Goal: Task Accomplishment & Management: Manage account settings

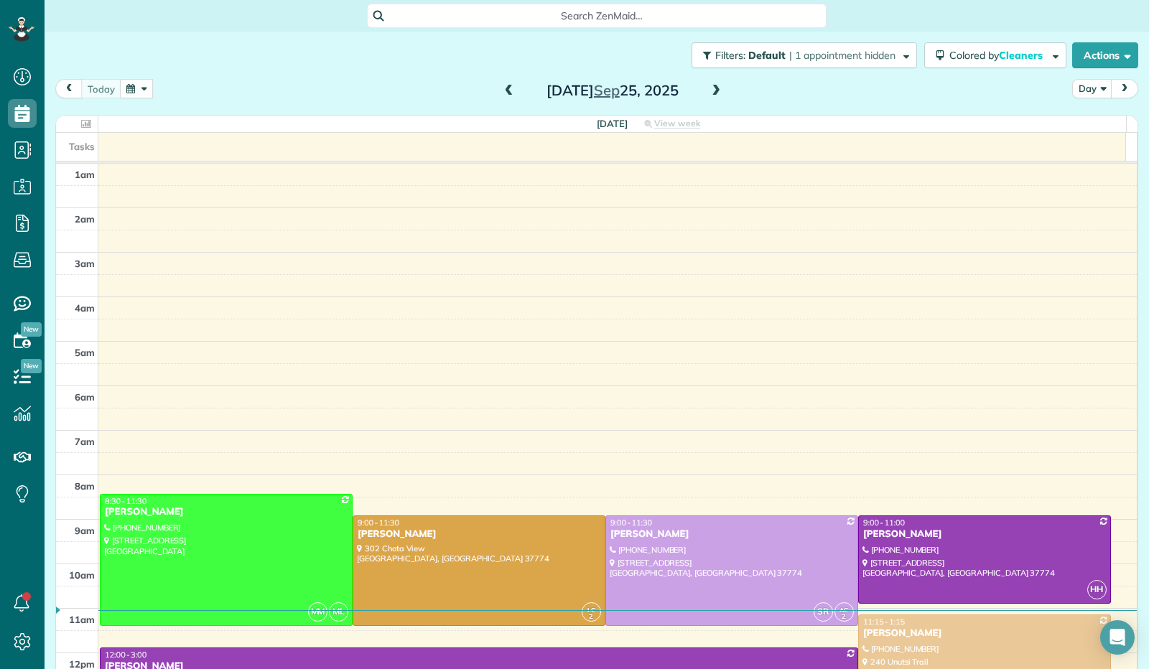
scroll to position [265, 0]
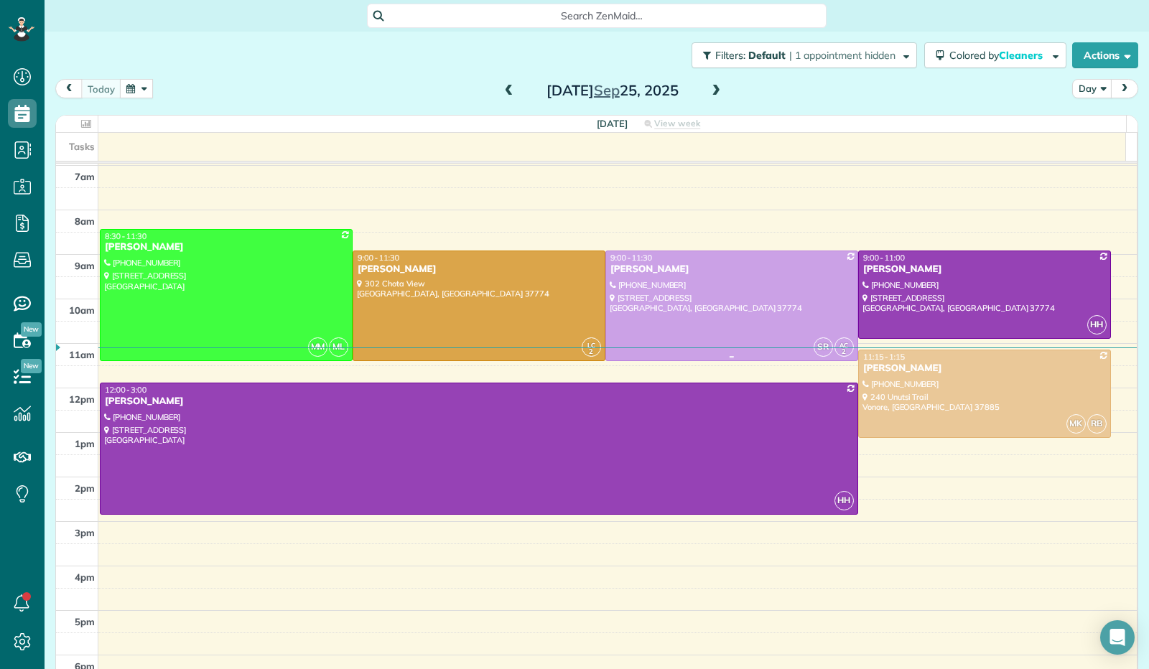
click at [738, 292] on div at bounding box center [731, 305] width 251 height 108
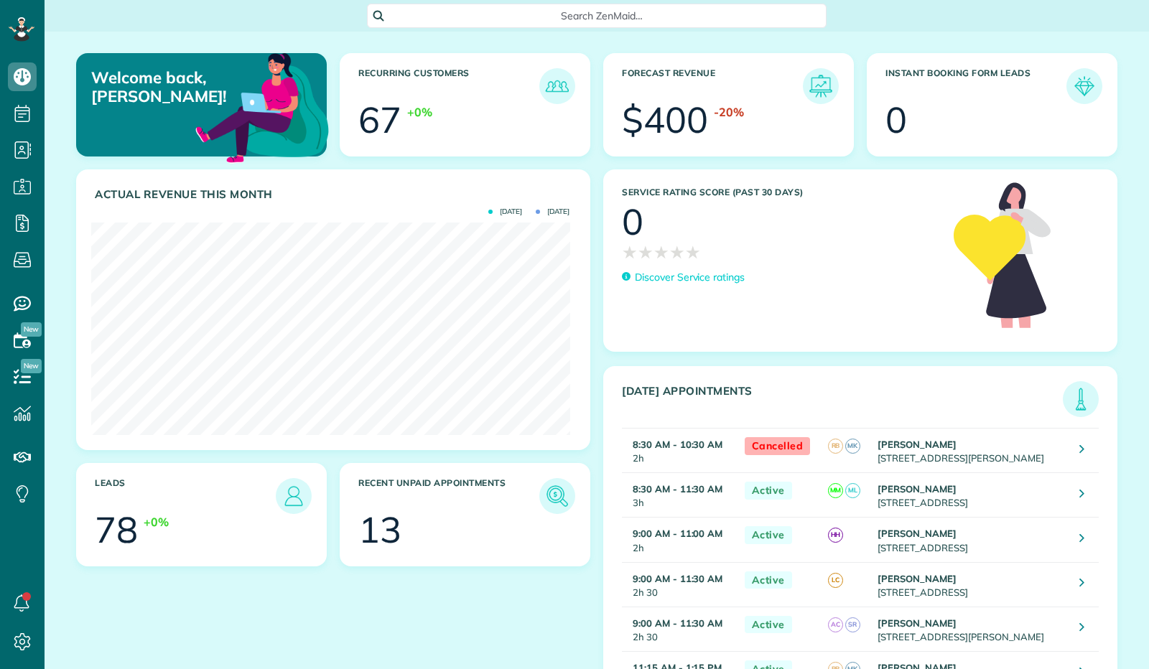
scroll to position [213, 478]
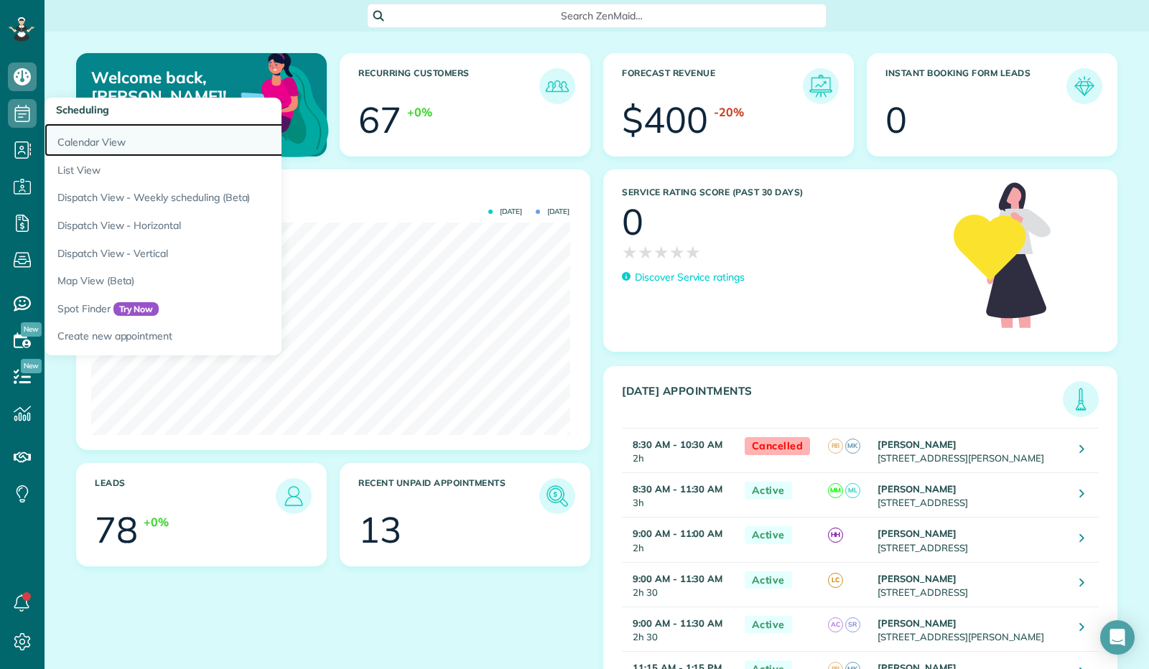
click at [69, 137] on link "Calendar View" at bounding box center [224, 140] width 359 height 33
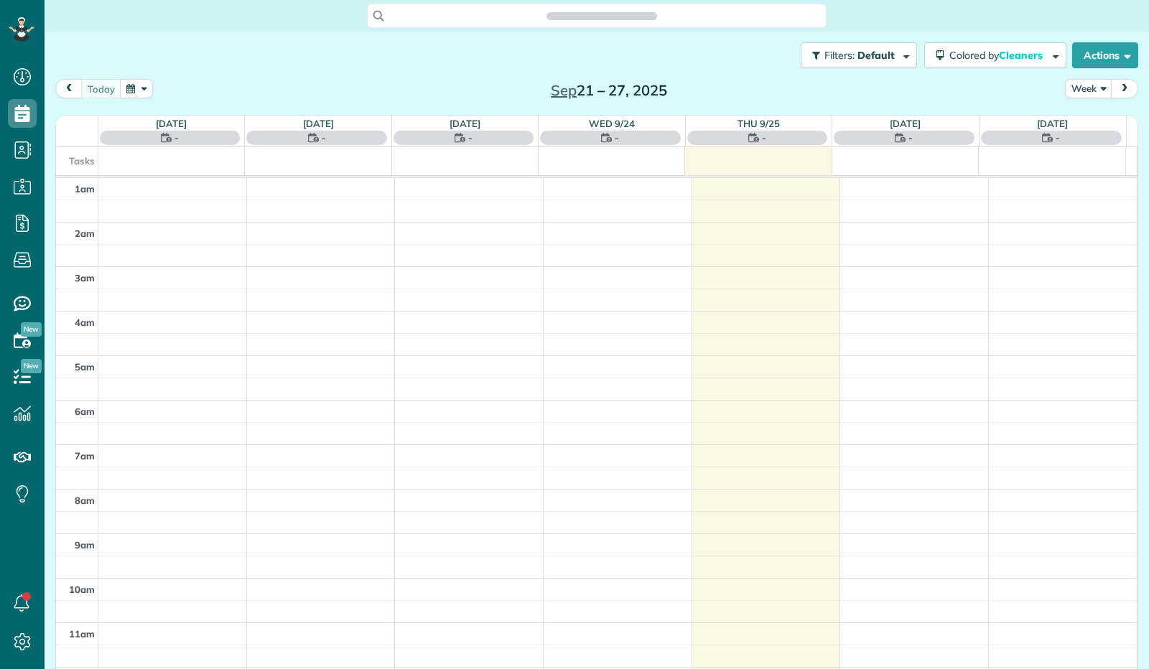
scroll to position [265, 0]
click at [1093, 96] on button "Week" at bounding box center [1088, 88] width 47 height 19
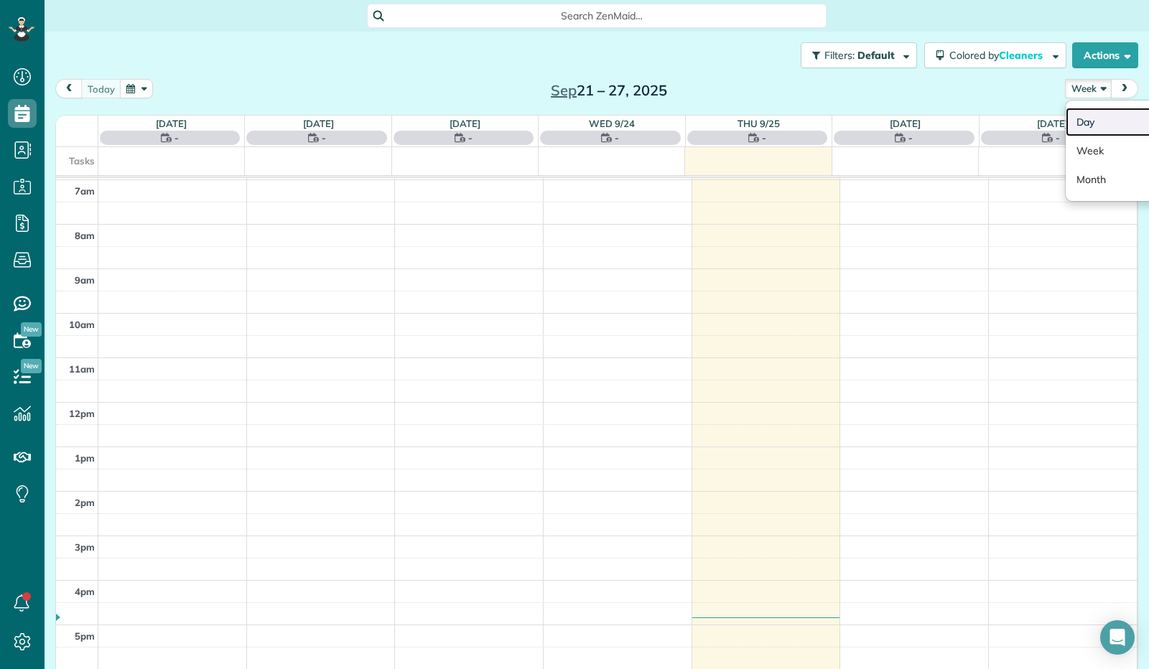
click at [1089, 129] on link "Day" at bounding box center [1122, 122] width 113 height 29
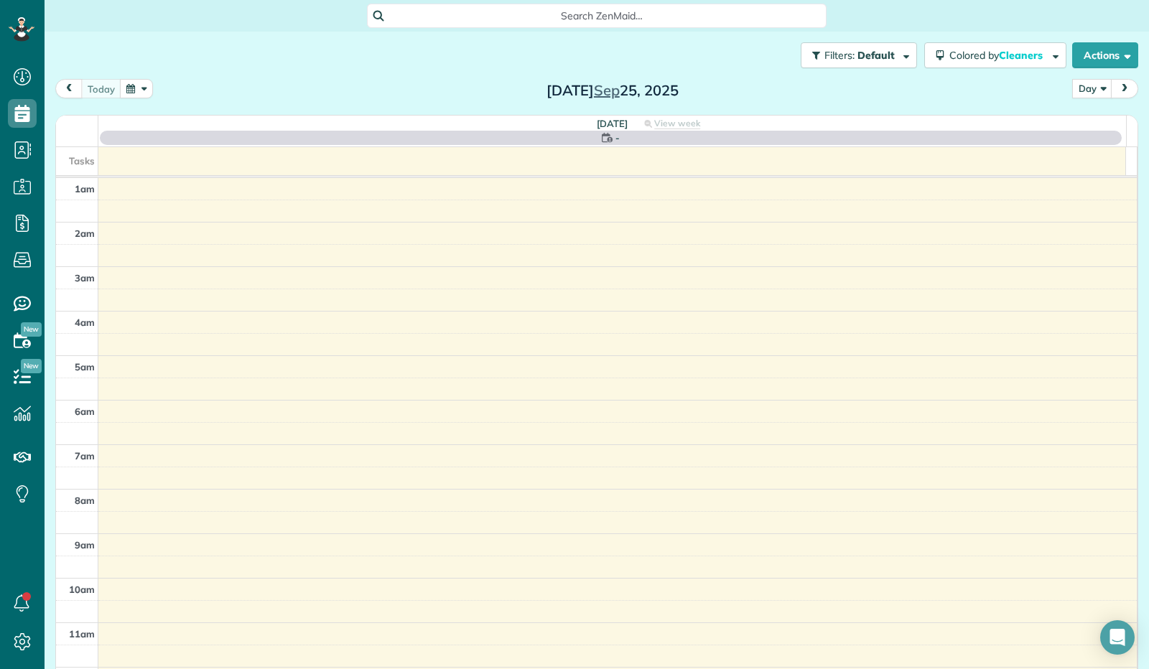
scroll to position [265, 0]
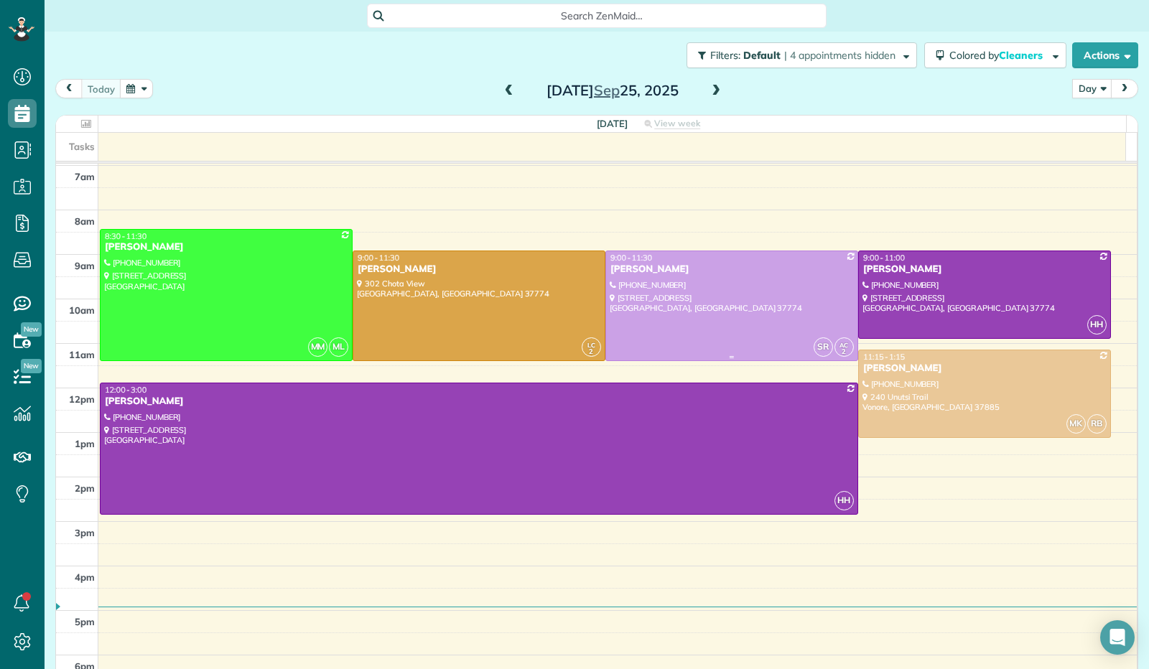
click at [694, 305] on div at bounding box center [731, 305] width 251 height 108
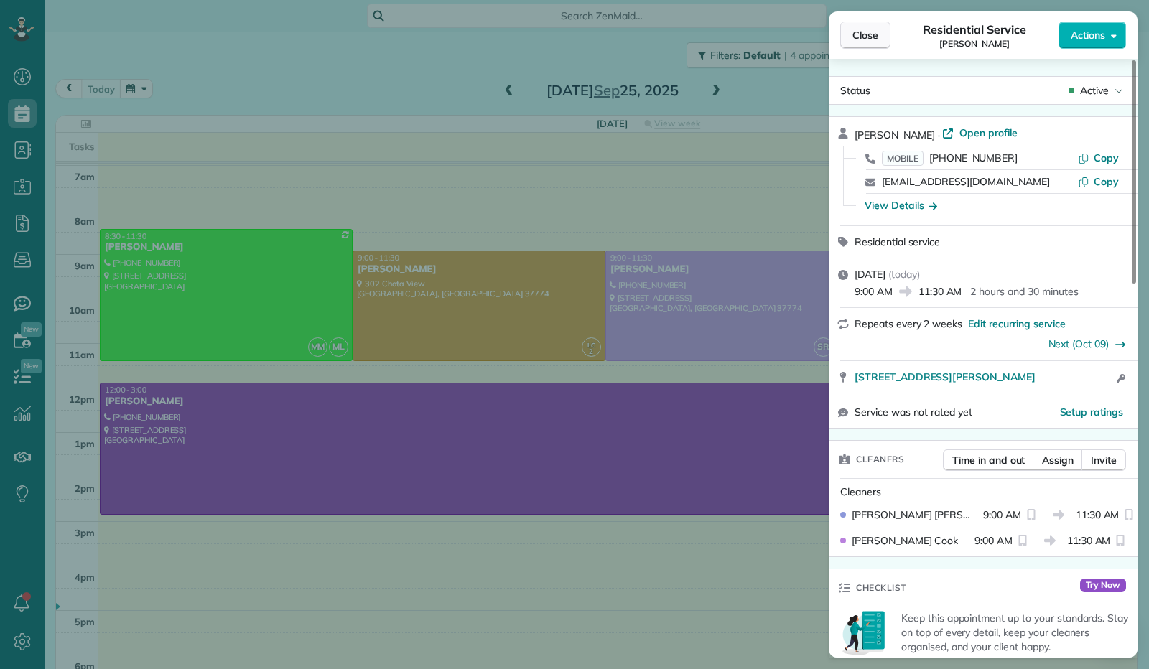
click at [872, 44] on button "Close" at bounding box center [865, 35] width 50 height 27
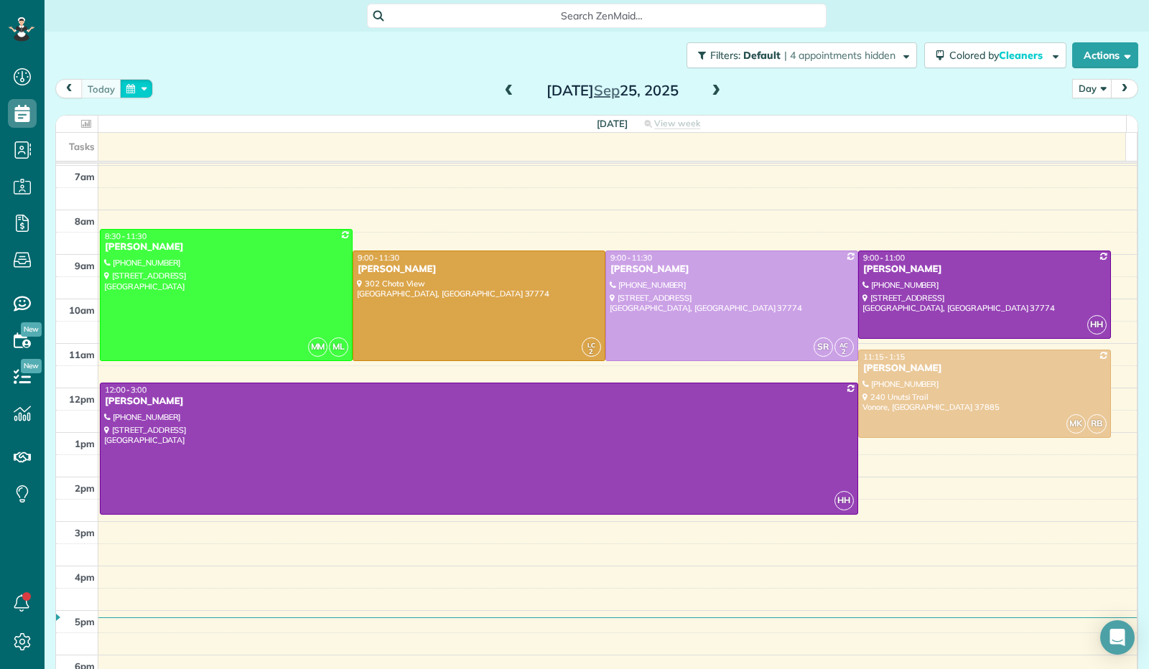
click at [147, 93] on button "button" at bounding box center [136, 88] width 33 height 19
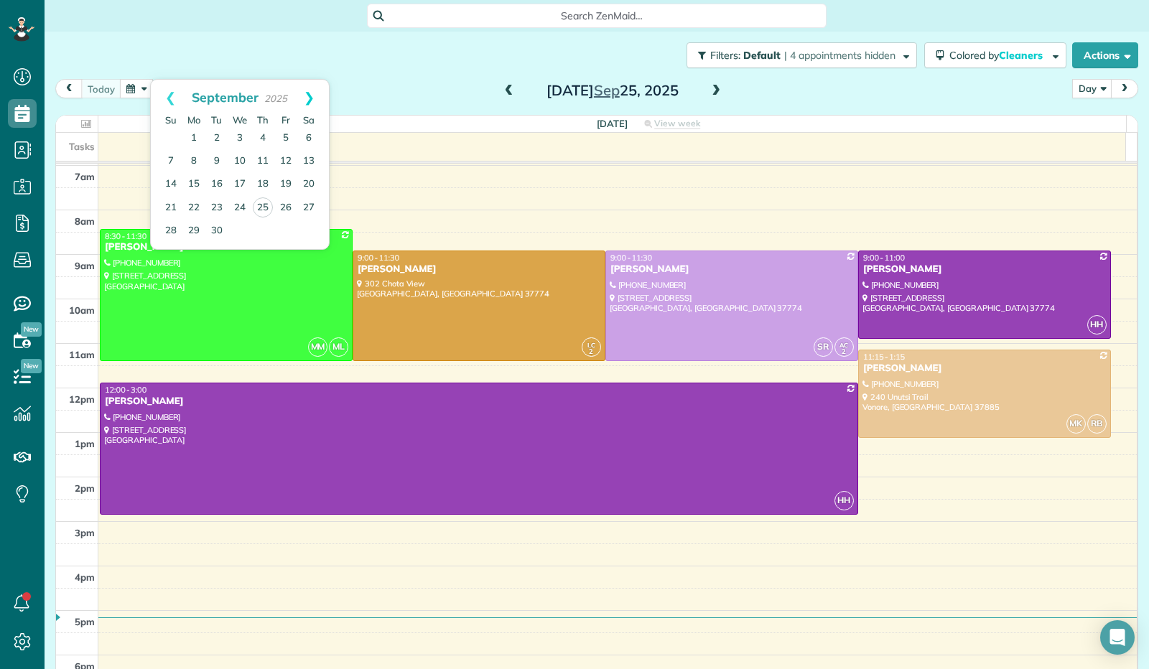
click at [310, 95] on link "Next" at bounding box center [309, 98] width 40 height 36
click at [266, 160] on link "9" at bounding box center [262, 161] width 23 height 23
